Goal: Task Accomplishment & Management: Manage account settings

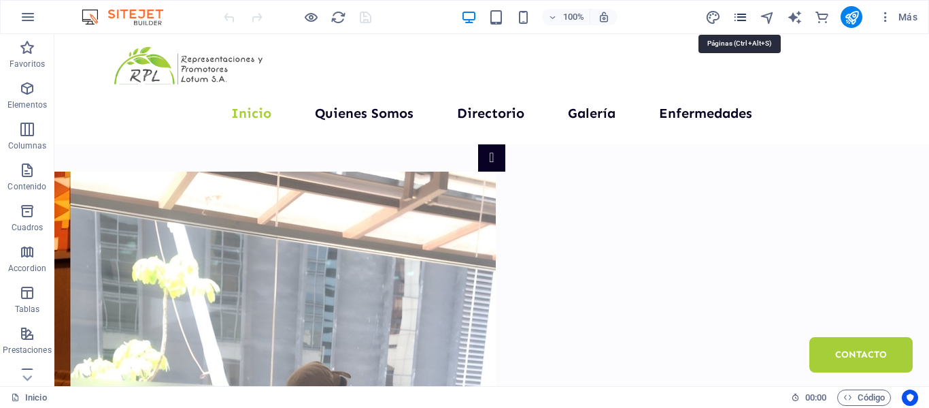
click at [741, 19] on icon "pages" at bounding box center [741, 18] width 16 height 16
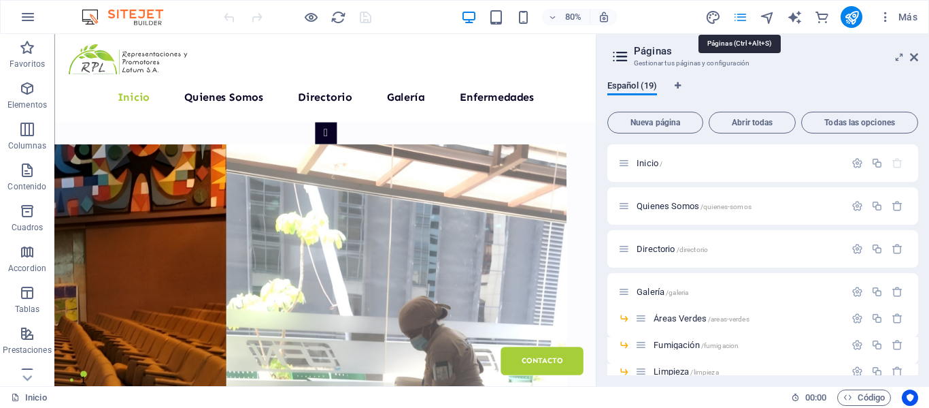
click at [741, 19] on icon "pages" at bounding box center [741, 18] width 16 height 16
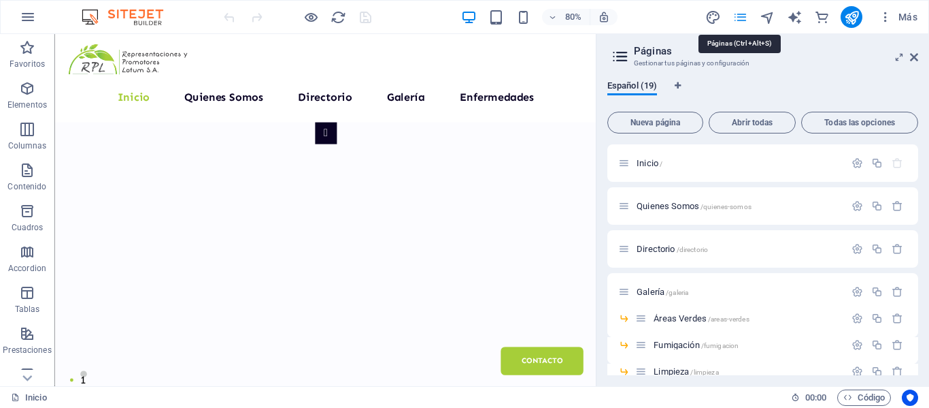
click at [741, 19] on icon "pages" at bounding box center [741, 18] width 16 height 16
click at [888, 17] on icon "button" at bounding box center [886, 17] width 14 height 14
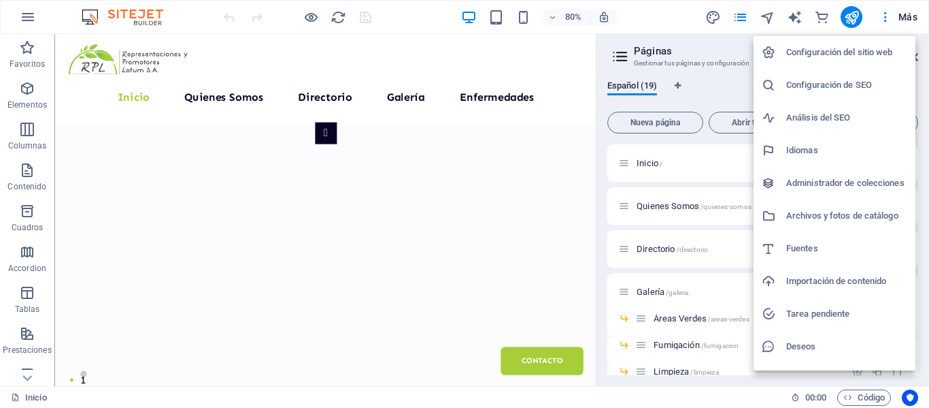
click at [912, 20] on div at bounding box center [464, 204] width 929 height 408
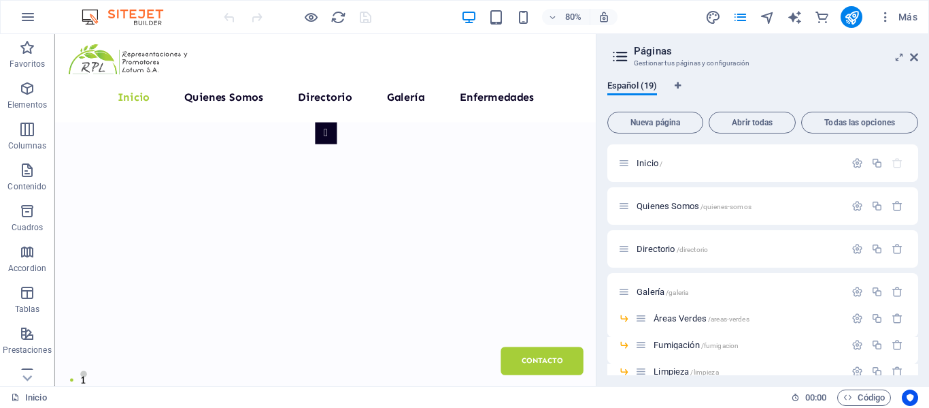
click at [912, 20] on span "Más" at bounding box center [898, 17] width 39 height 14
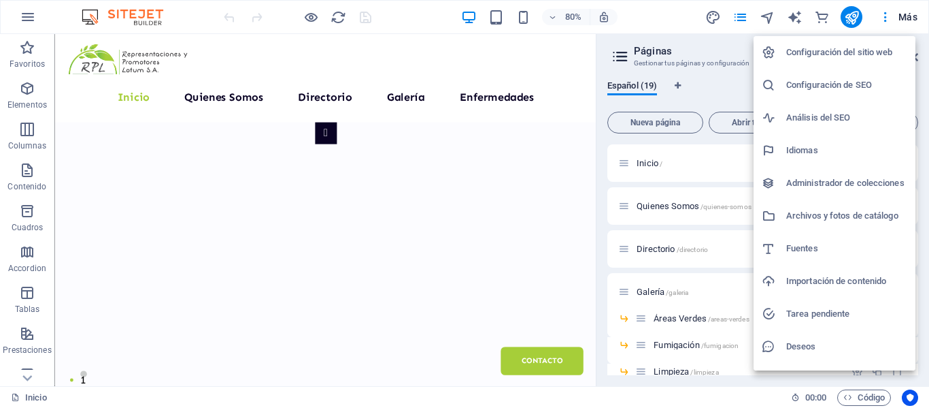
click at [912, 20] on div at bounding box center [464, 204] width 929 height 408
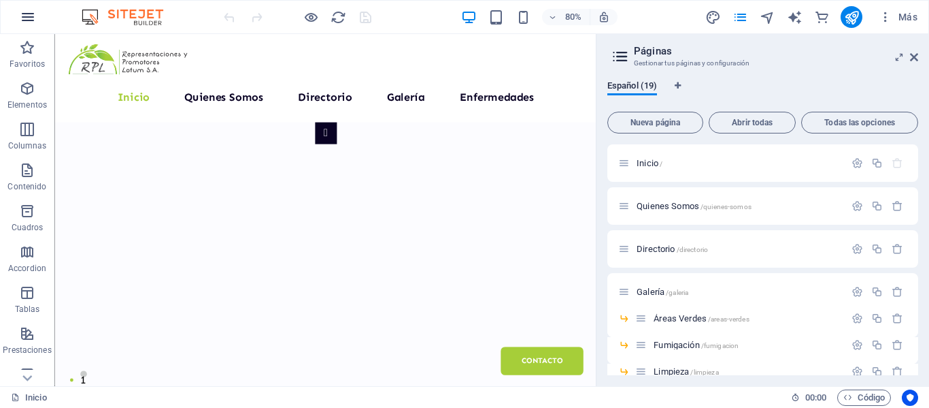
click at [37, 25] on button "button" at bounding box center [28, 17] width 33 height 33
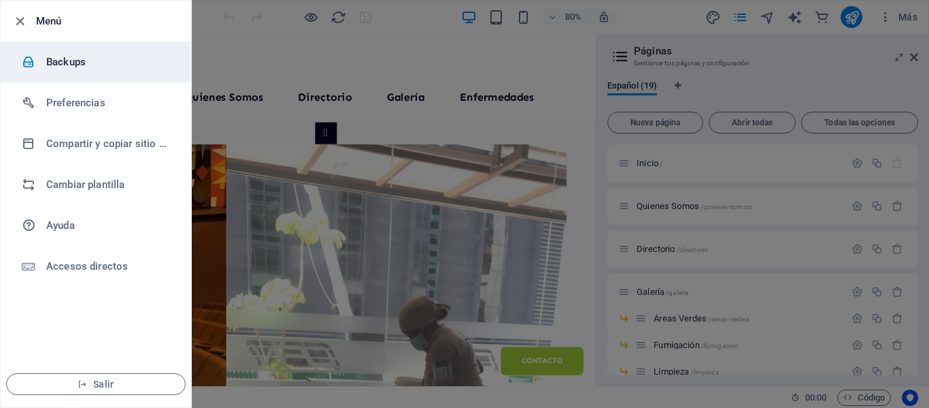
click at [62, 56] on h6 "Backups" at bounding box center [109, 62] width 126 height 16
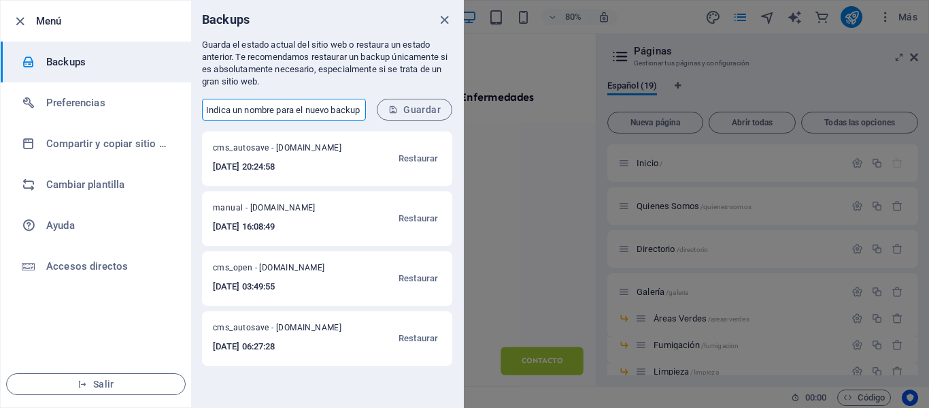
click at [308, 112] on input "text" at bounding box center [284, 110] width 164 height 22
click at [375, 26] on div "Backups" at bounding box center [327, 20] width 272 height 38
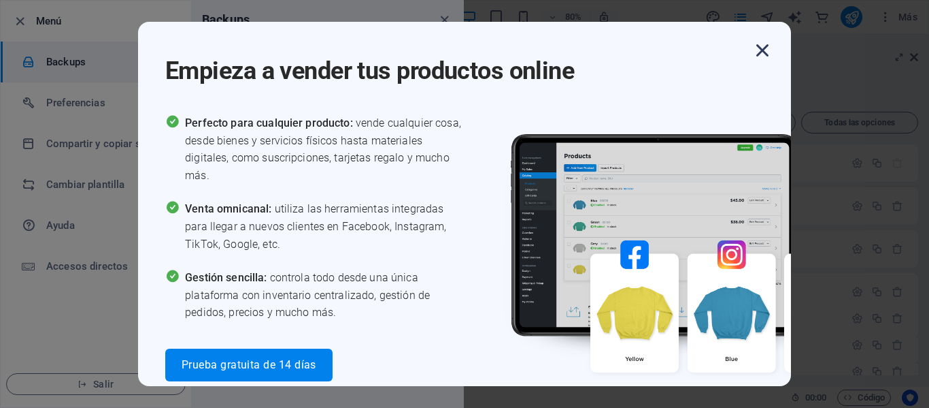
click at [761, 44] on icon "button" at bounding box center [762, 50] width 24 height 24
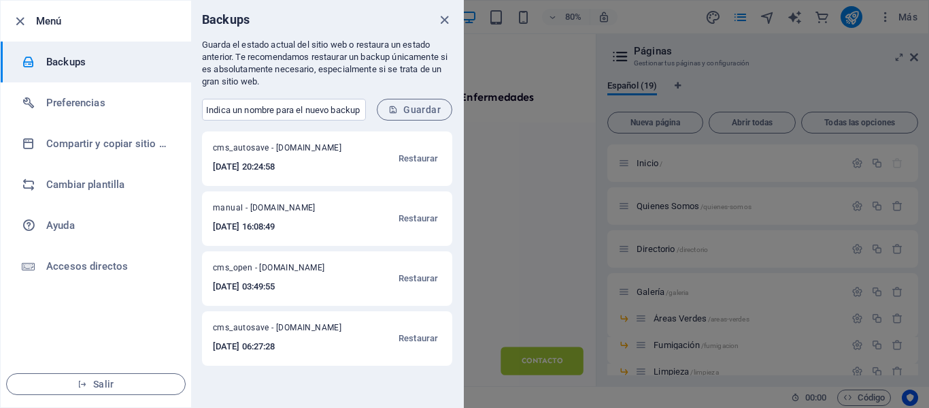
click at [810, 57] on div at bounding box center [464, 204] width 929 height 408
